Goal: Transaction & Acquisition: Subscribe to service/newsletter

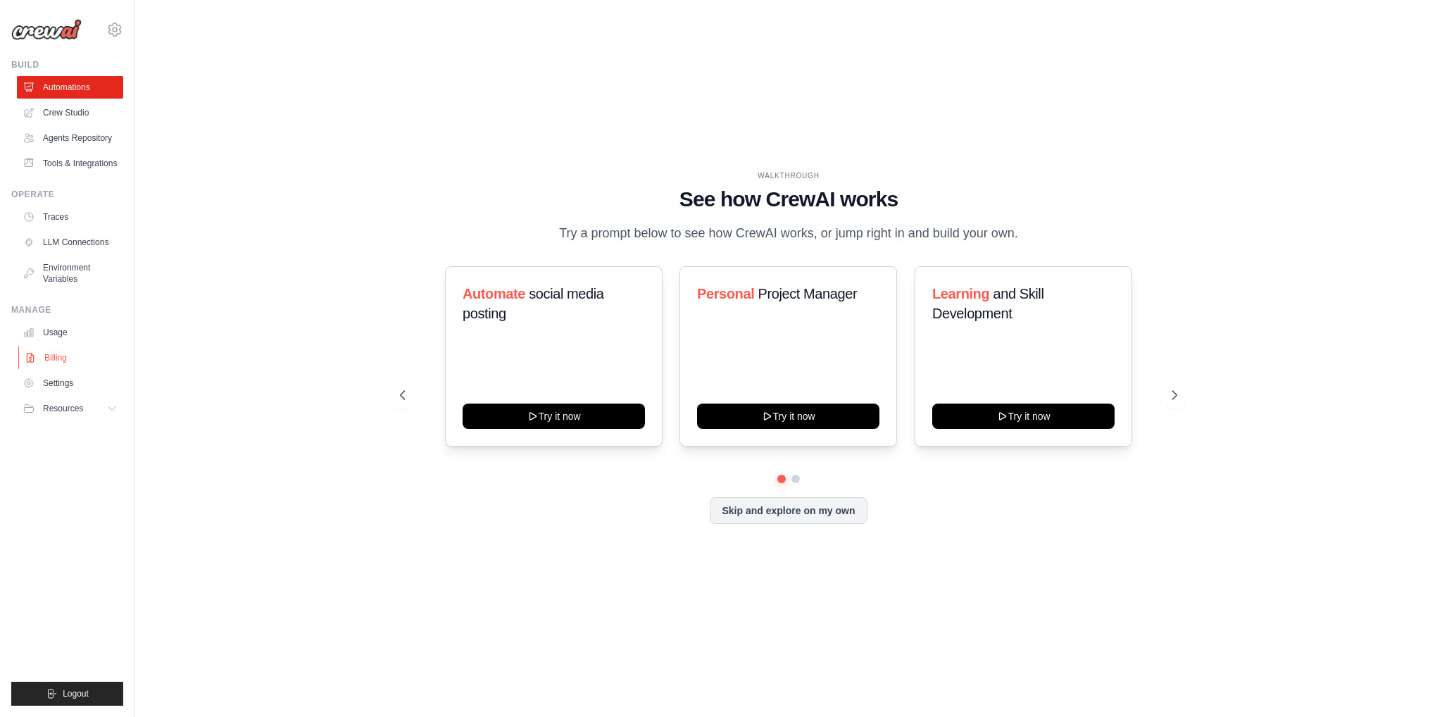
click at [52, 354] on link "Billing" at bounding box center [71, 357] width 106 height 23
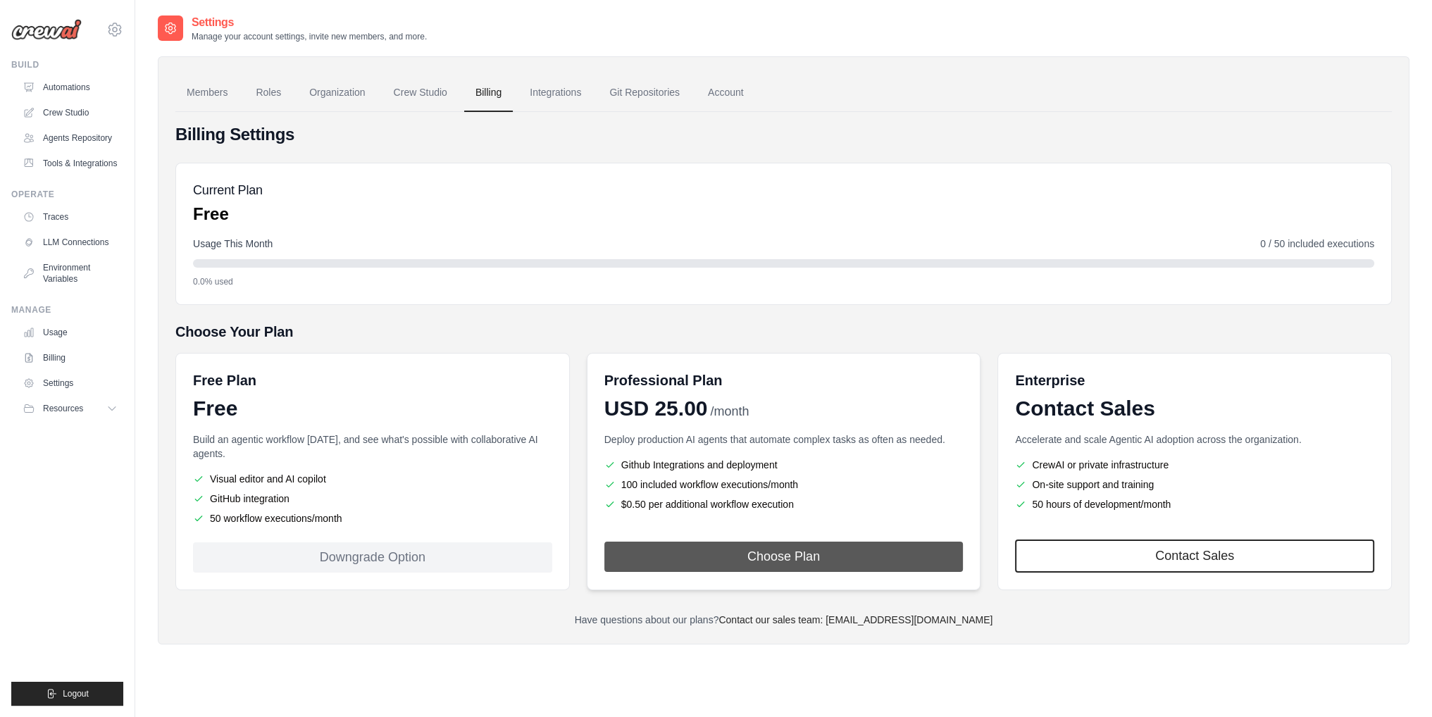
click at [807, 556] on button "Choose Plan" at bounding box center [783, 557] width 359 height 30
click at [742, 554] on button "Choose Plan" at bounding box center [783, 557] width 359 height 30
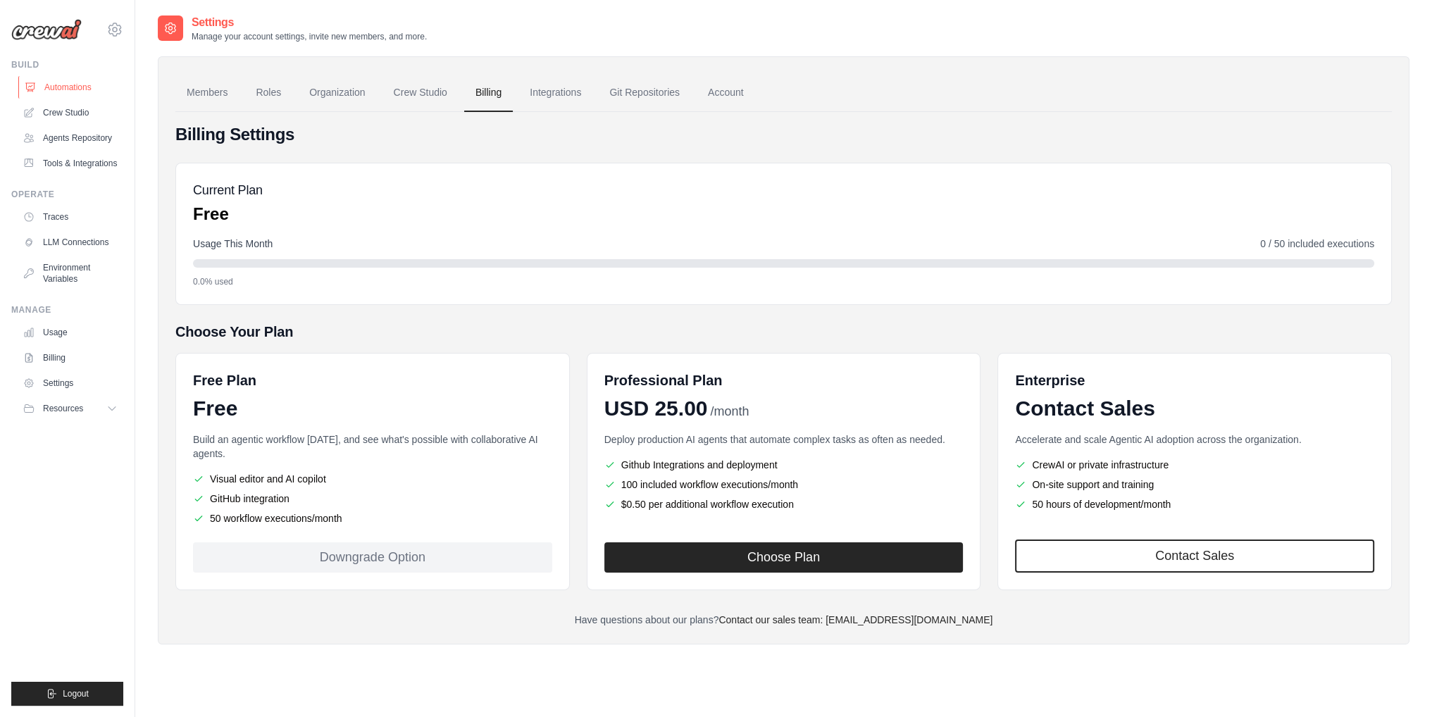
click at [68, 85] on link "Automations" at bounding box center [71, 87] width 106 height 23
